Goal: Task Accomplishment & Management: Use online tool/utility

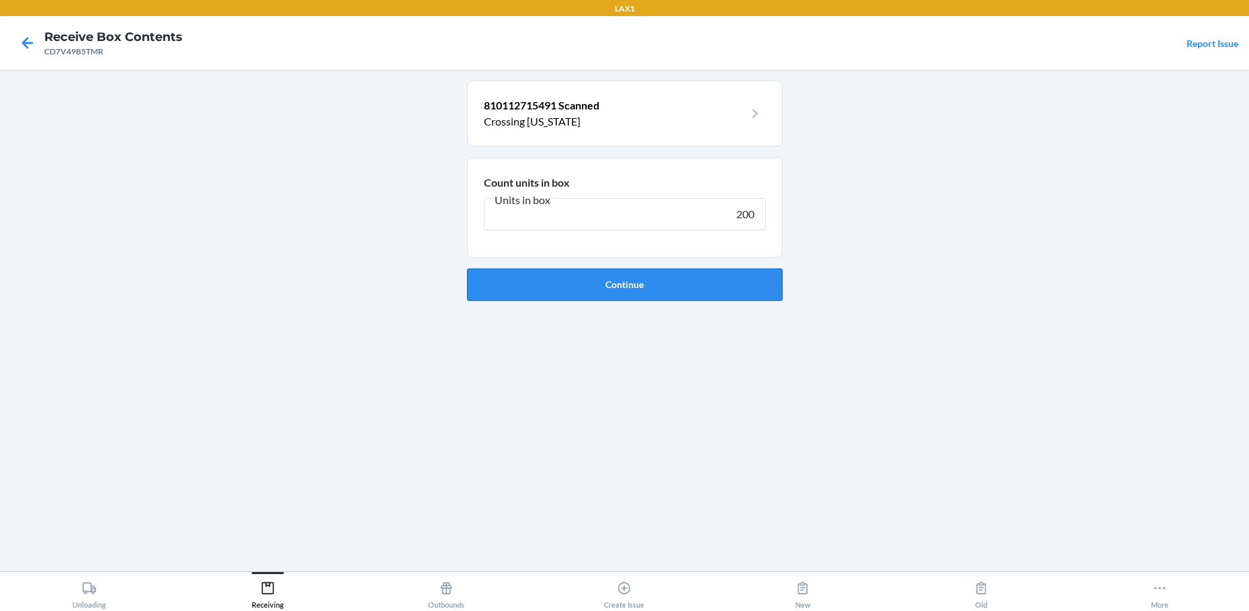
type input "200"
click at [697, 287] on button "Continue" at bounding box center [625, 285] width 316 height 32
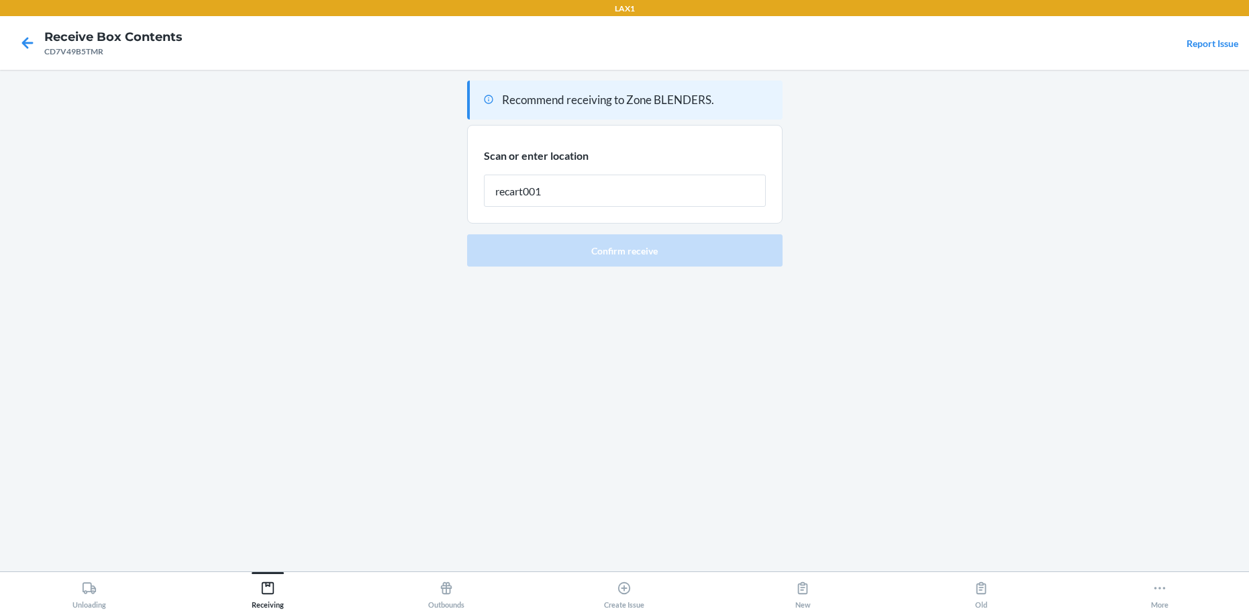
type input "recart001"
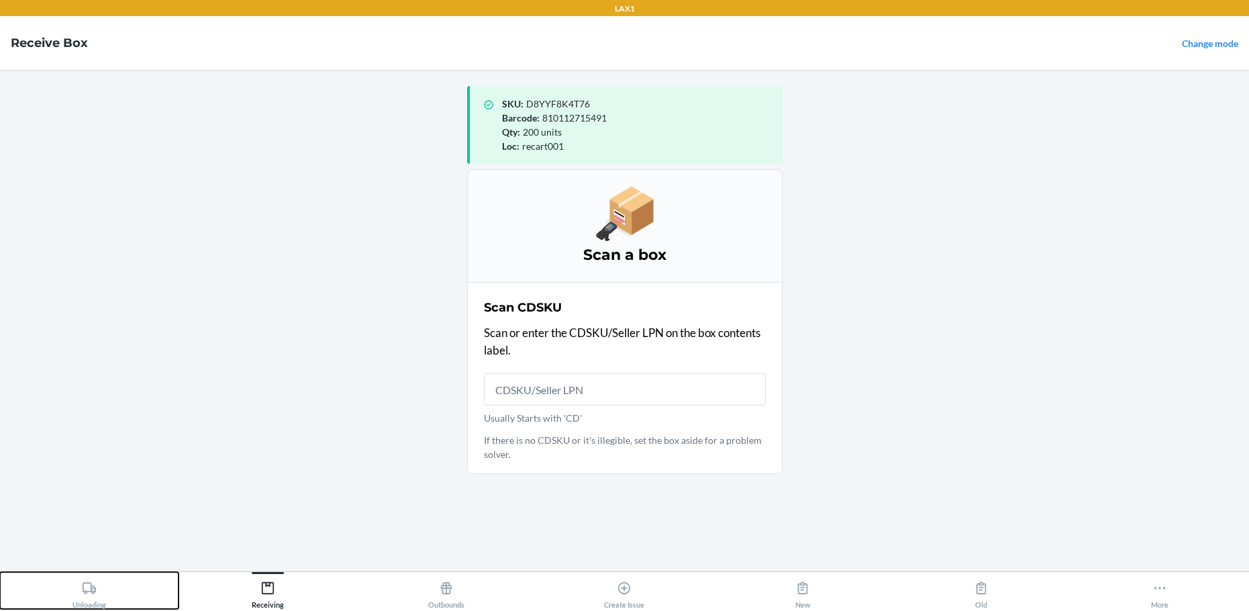
click at [89, 593] on icon at bounding box center [89, 588] width 15 height 15
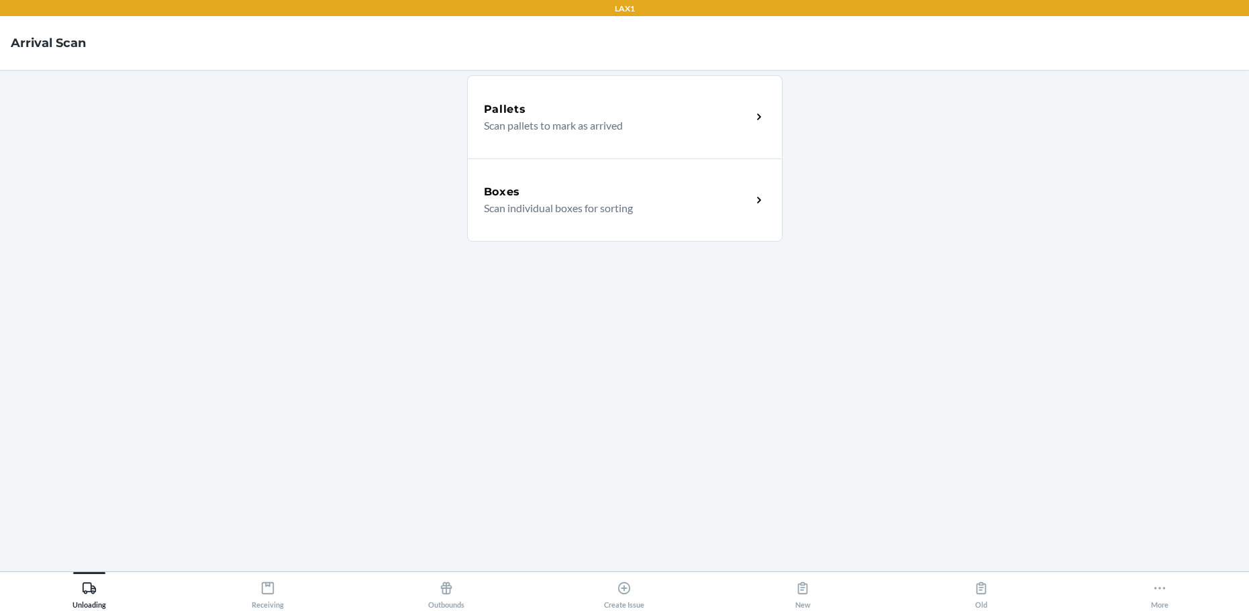
click at [623, 117] on p "Scan pallets to mark as arrived" at bounding box center [612, 125] width 257 height 16
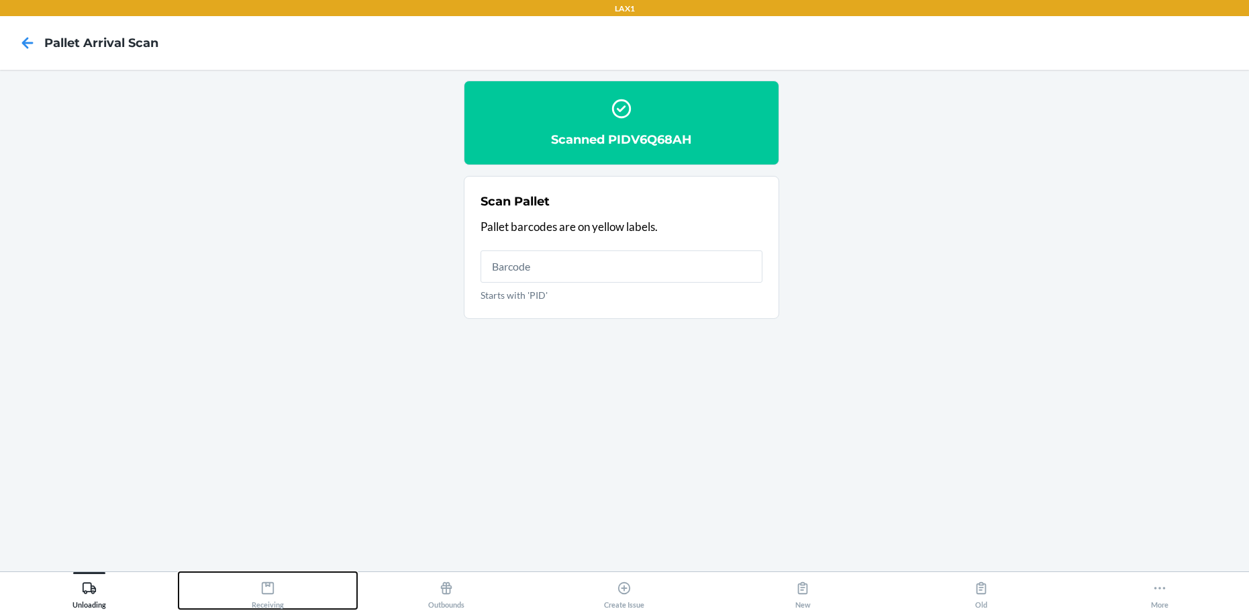
click at [266, 587] on icon at bounding box center [267, 588] width 15 height 15
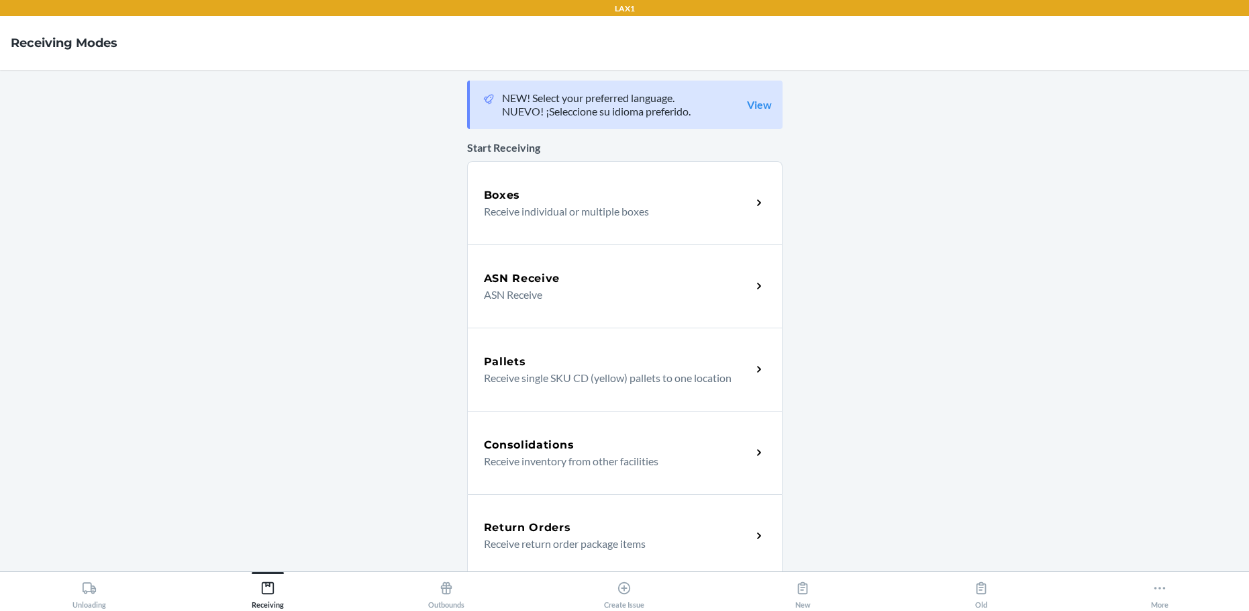
click at [622, 194] on div "Boxes" at bounding box center [618, 195] width 268 height 16
